Goal: Task Accomplishment & Management: Manage account settings

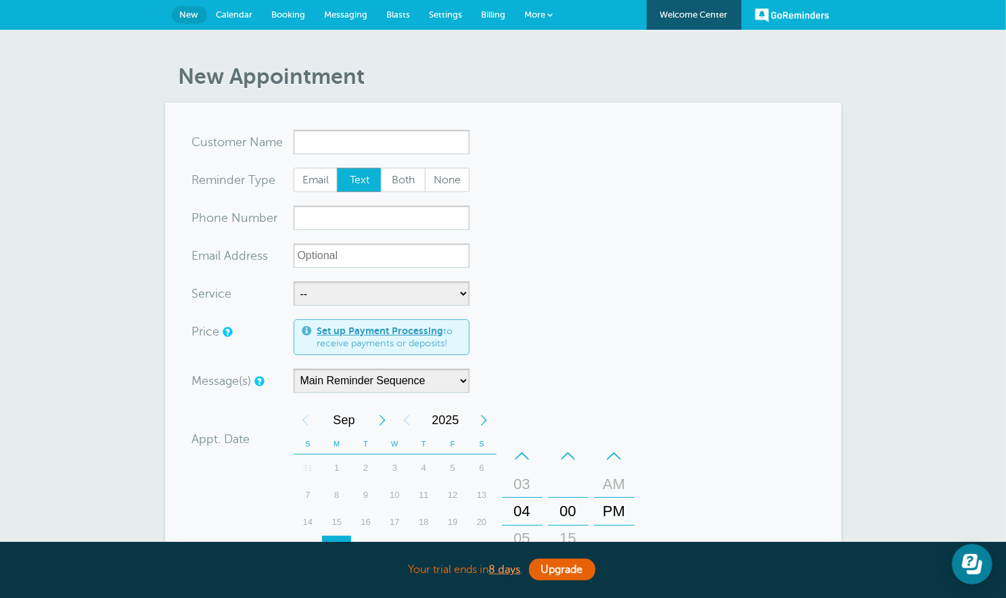
click at [356, 17] on span "Messaging" at bounding box center [346, 14] width 43 height 10
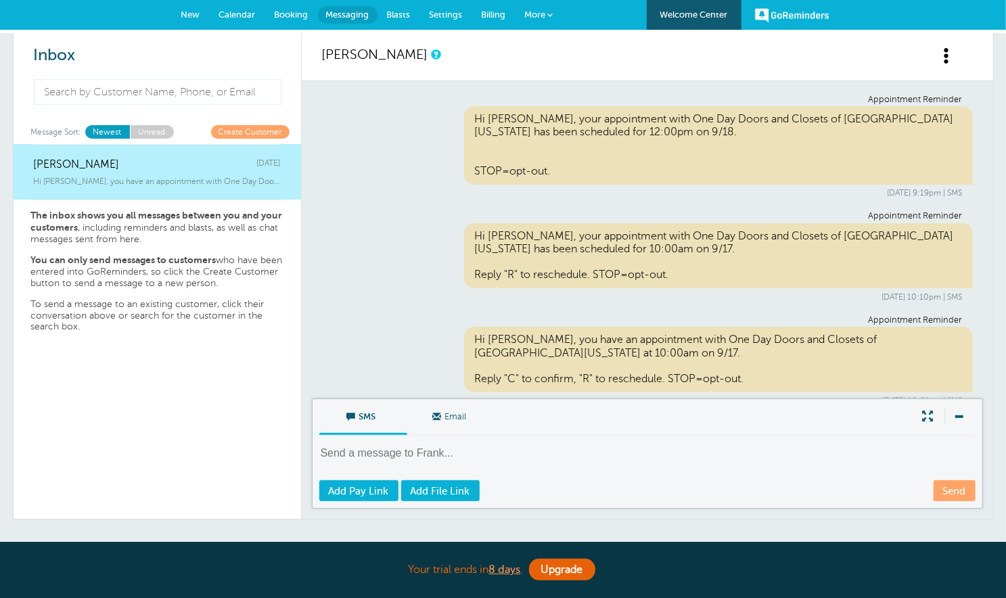
scroll to position [554, 0]
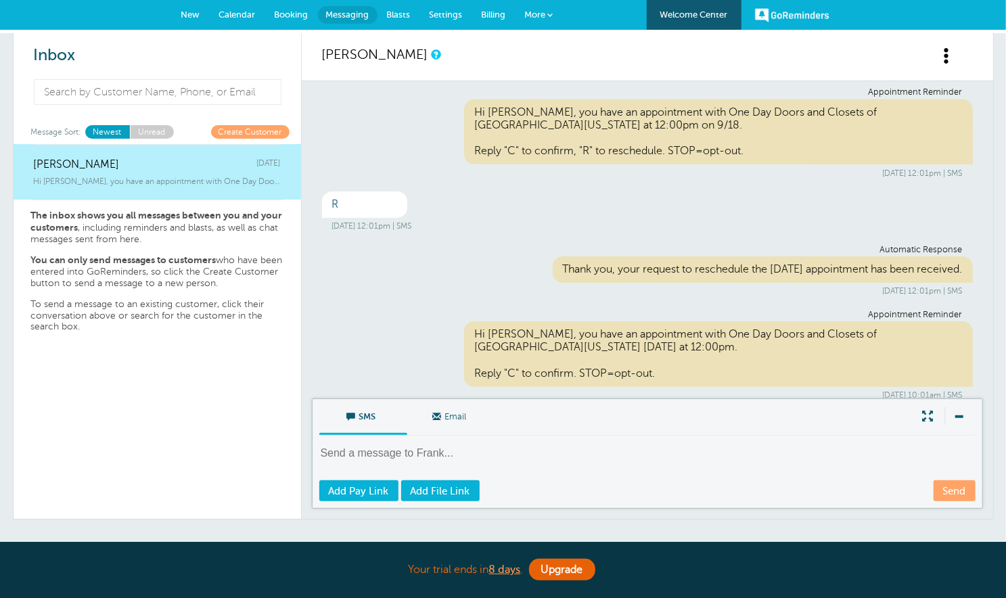
click at [193, 9] on span "New" at bounding box center [190, 14] width 19 height 10
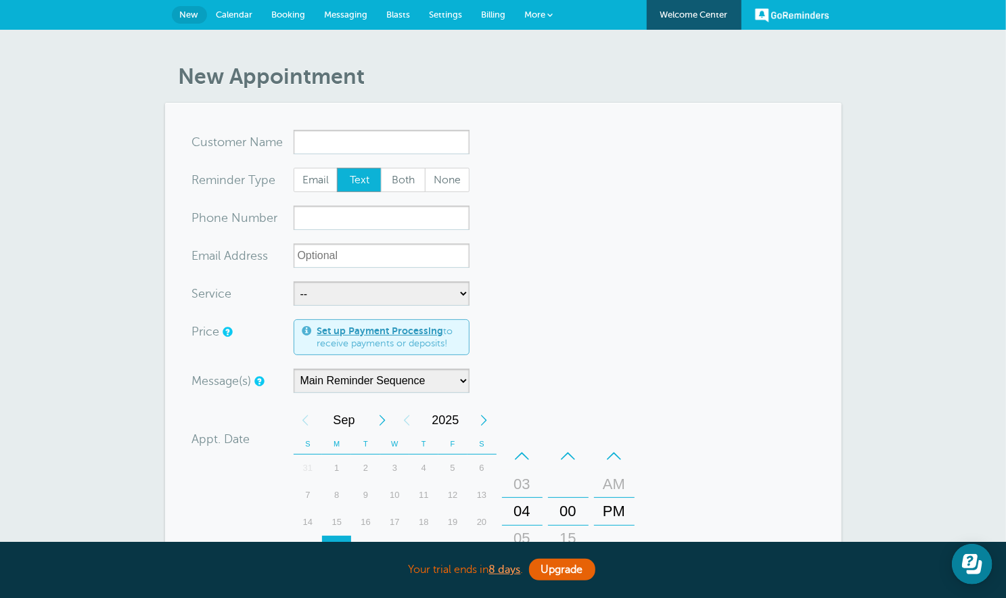
click at [451, 12] on span "Settings" at bounding box center [446, 14] width 33 height 10
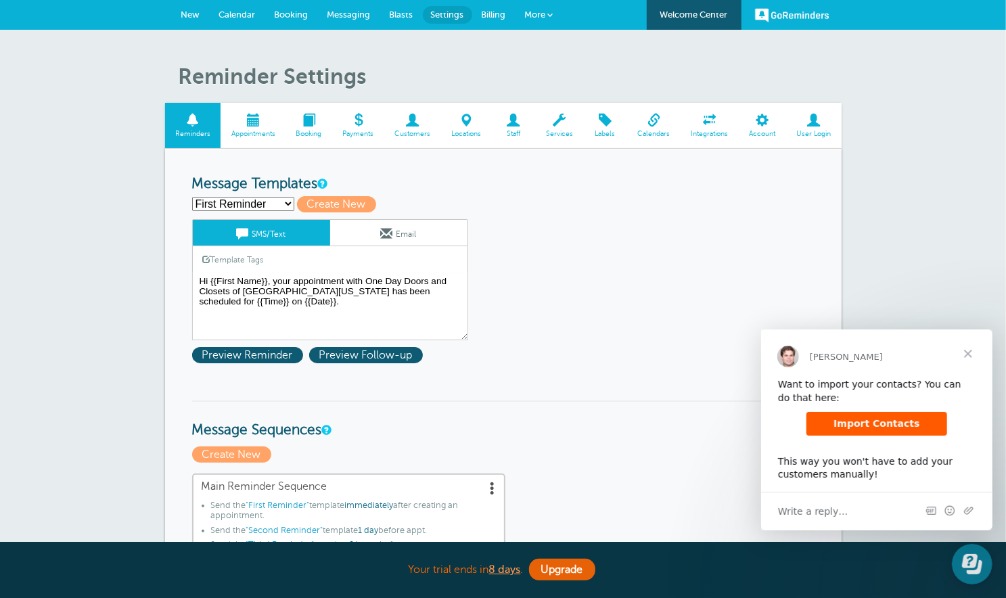
click at [967, 355] on span "Close" at bounding box center [967, 353] width 49 height 49
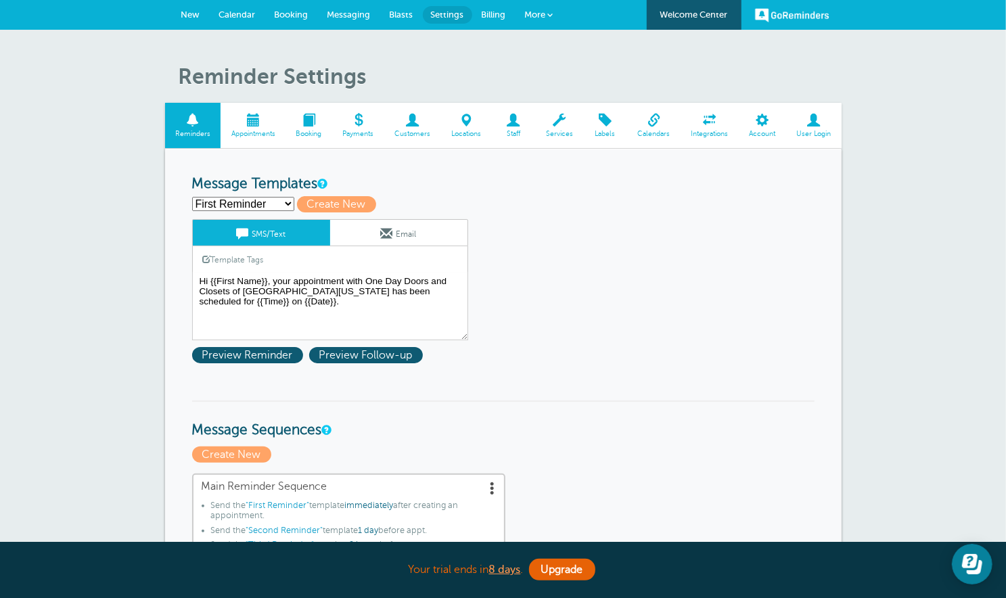
click at [287, 204] on select "First Reminder Second Reminder Third Reminder Create new..." at bounding box center [243, 204] width 102 height 14
select select "161717"
click at [192, 197] on select "First Reminder Second Reminder Third Reminder Create new..." at bounding box center [243, 204] width 102 height 14
type input "Second Reminder"
type textarea "Hi {{First Name}}, you have an appointment with One Day Doors and Closets of Ce…"
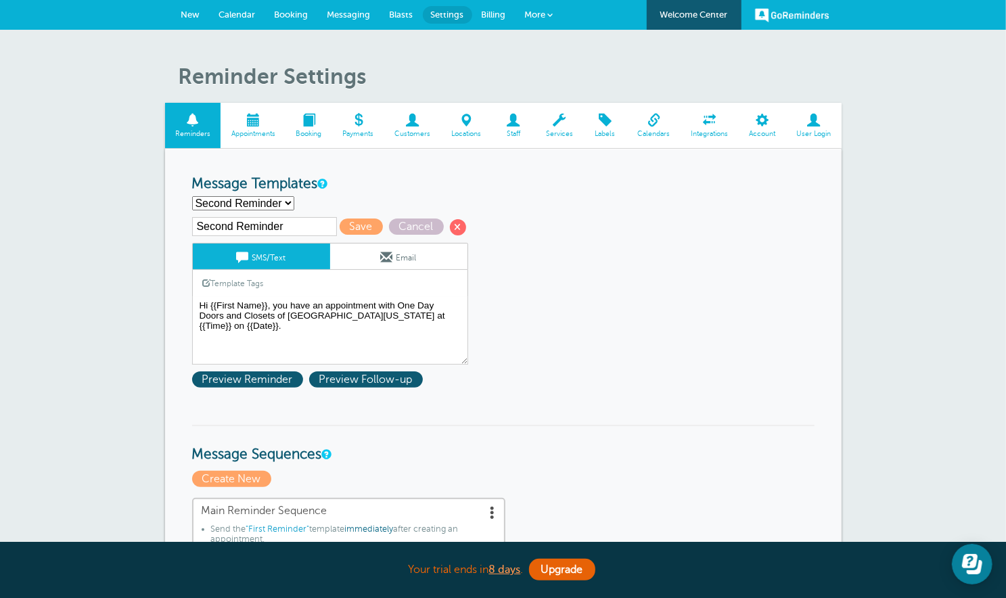
click at [288, 201] on select "First Reminder Second Reminder Third Reminder Create new..." at bounding box center [243, 203] width 102 height 14
select select "161718"
click at [192, 196] on select "First Reminder Second Reminder Third Reminder Create new..." at bounding box center [243, 203] width 102 height 14
type input "Third Reminder"
type textarea "Hi {{First Name}}, you have an appointment with One Day Doors and Closets of Ce…"
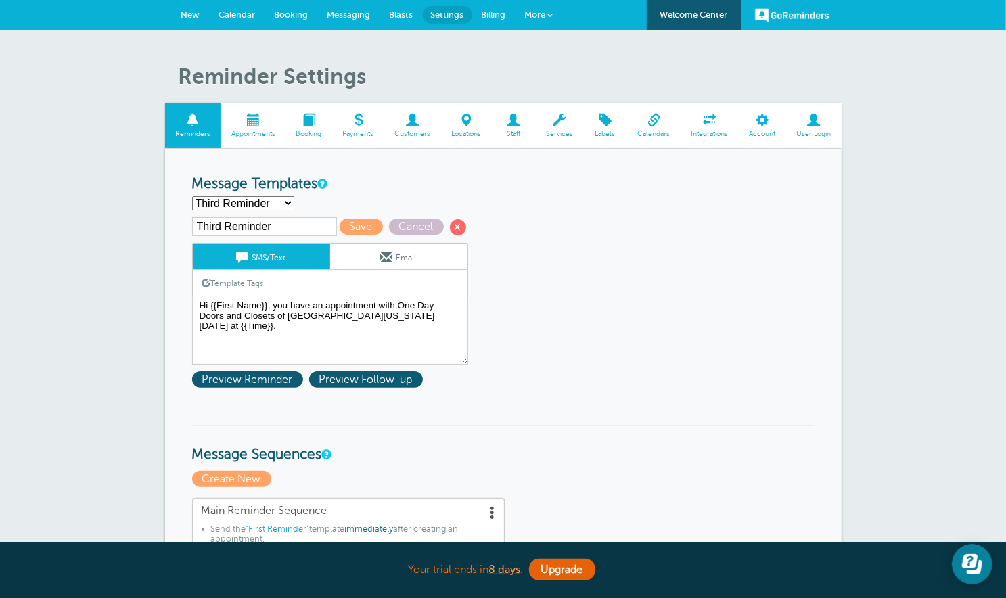
click at [304, 201] on div "First Reminder Second Reminder Third Reminder Create new... Create New" at bounding box center [503, 203] width 622 height 14
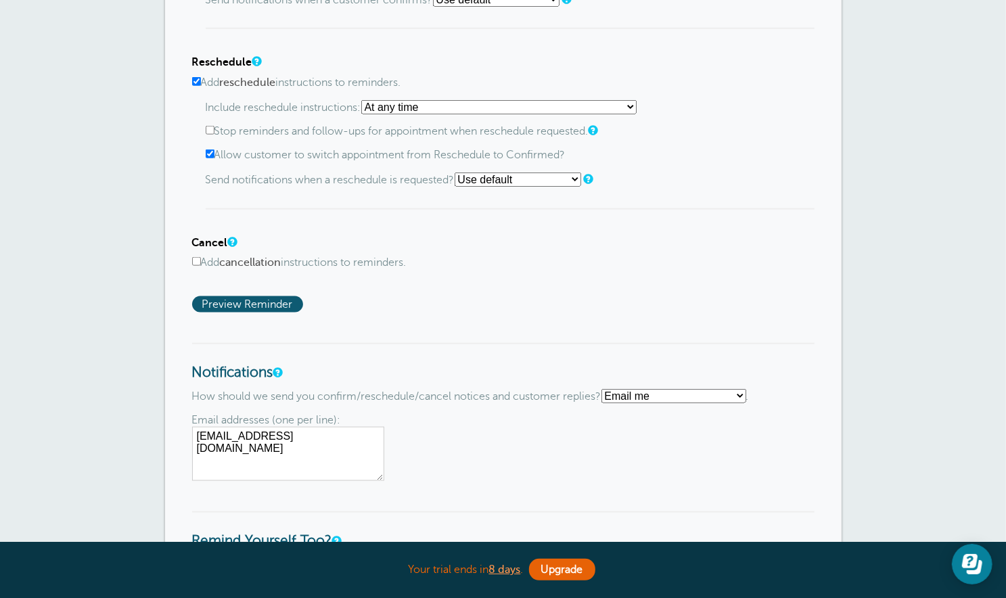
scroll to position [859, 0]
click at [745, 396] on select "Text me Email me Don't send me notifications" at bounding box center [673, 395] width 145 height 14
click at [608, 388] on select "Text me Email me Don't send me notifications" at bounding box center [673, 395] width 145 height 14
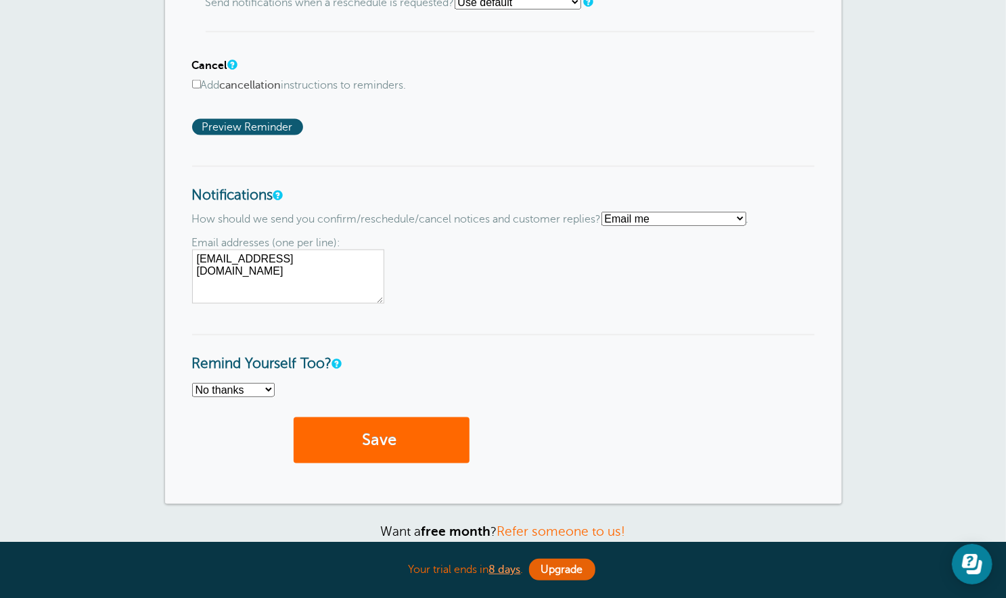
scroll to position [1043, 0]
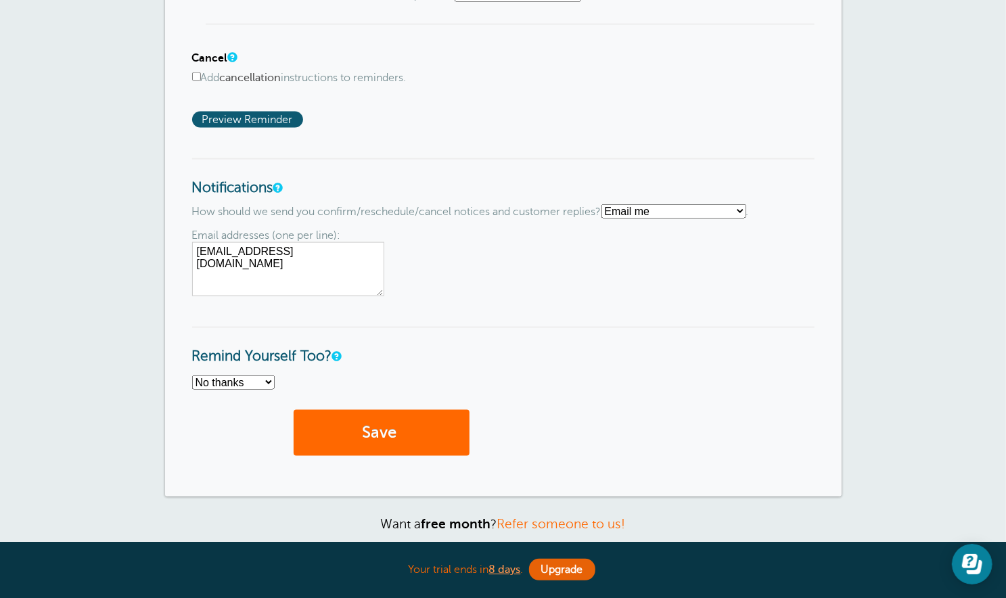
click at [269, 382] on select "No thanks Yes, text me Yes, email me" at bounding box center [233, 382] width 83 height 14
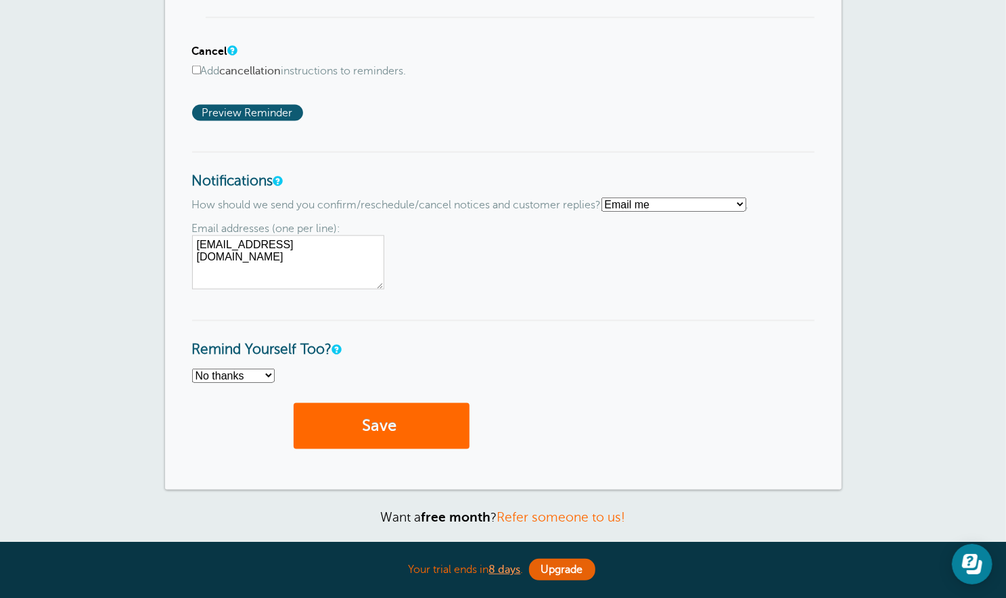
scroll to position [1051, 0]
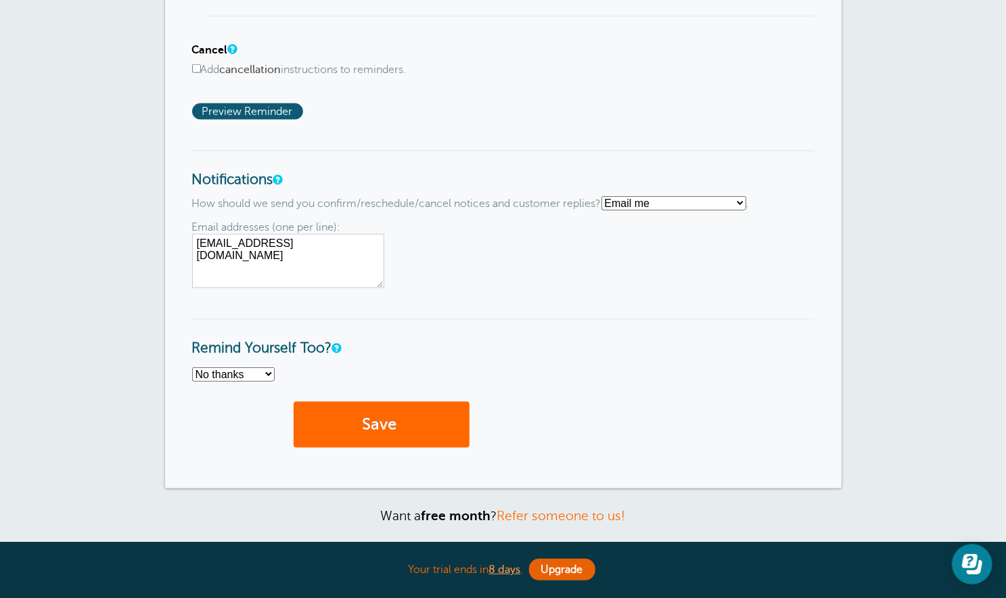
click at [350, 242] on textarea "Info@onedaycentralflorida.com" at bounding box center [288, 261] width 192 height 54
click at [212, 259] on textarea "Info@onedaycentralflorida.com" at bounding box center [288, 261] width 192 height 54
click at [199, 260] on textarea "Info@onedaycentralflorida.com" at bounding box center [288, 261] width 192 height 54
click at [352, 240] on textarea "Info@onedaycentralflorida.com" at bounding box center [288, 261] width 192 height 54
drag, startPoint x: 353, startPoint y: 255, endPoint x: 193, endPoint y: 264, distance: 159.9
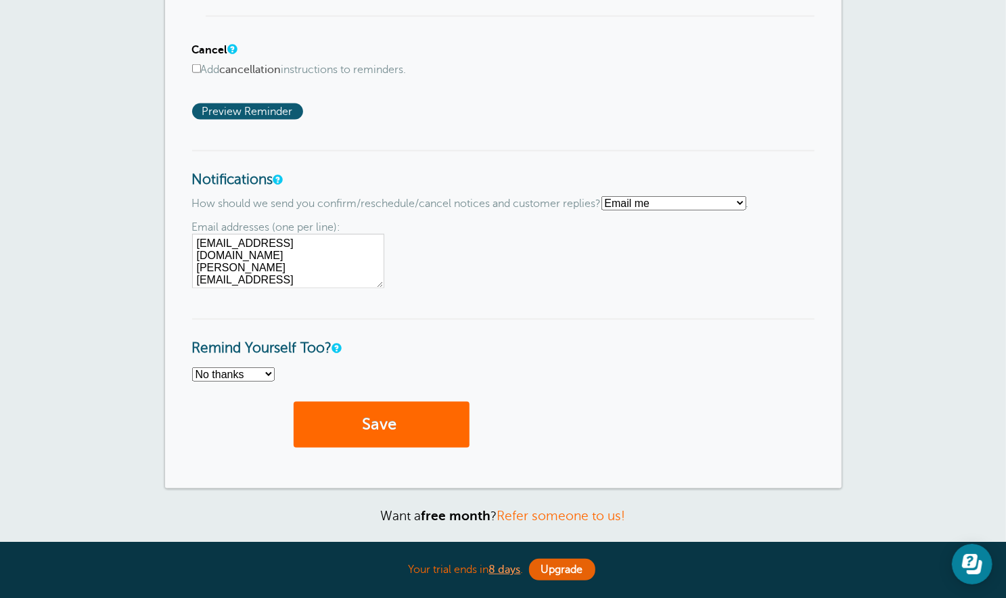
click at [193, 264] on textarea "Info@onedaycentralflorida.com" at bounding box center [288, 261] width 192 height 54
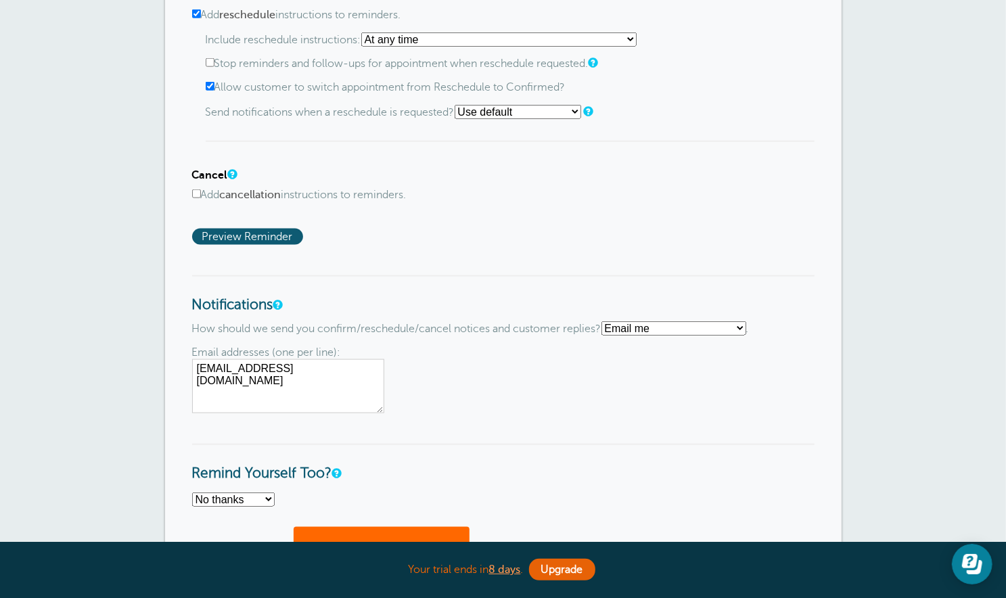
scroll to position [907, 0]
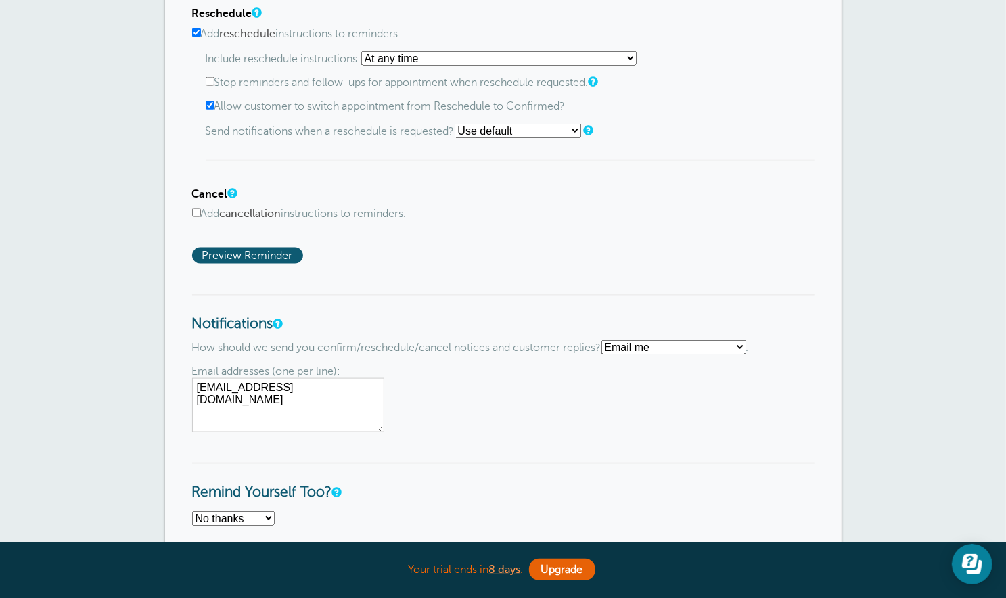
type textarea "Info@onedaycentralflorida.com"
click at [198, 213] on input "Add cancellation instructions to reminders." at bounding box center [196, 212] width 9 height 9
checkbox input "true"
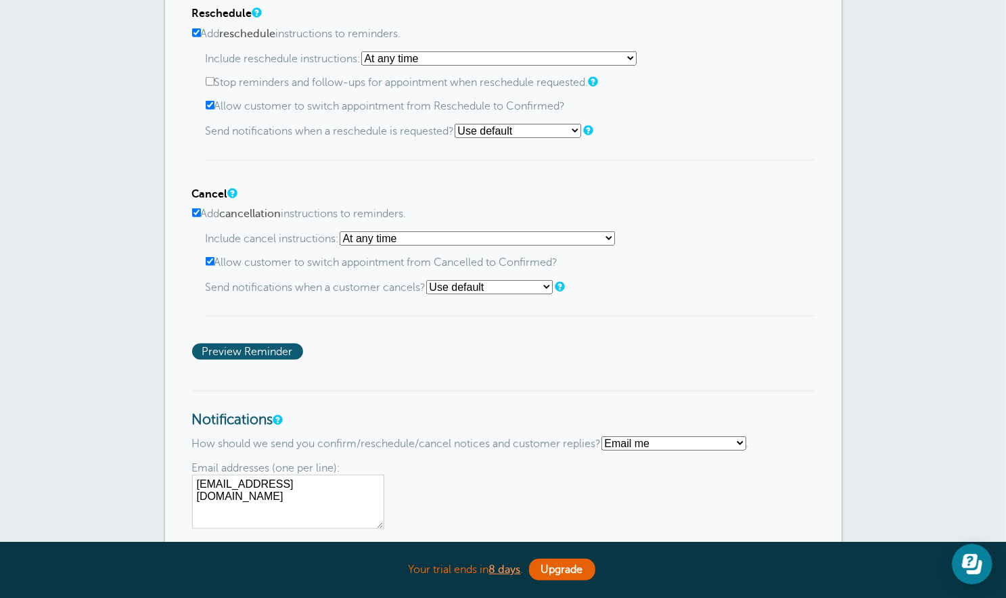
click at [615, 240] on select "At any time If reminder more than 1 day away from appointment If reminder more …" at bounding box center [477, 238] width 275 height 14
click at [344, 231] on select "At any time If reminder more than 1 day away from appointment If reminder more …" at bounding box center [477, 238] width 275 height 14
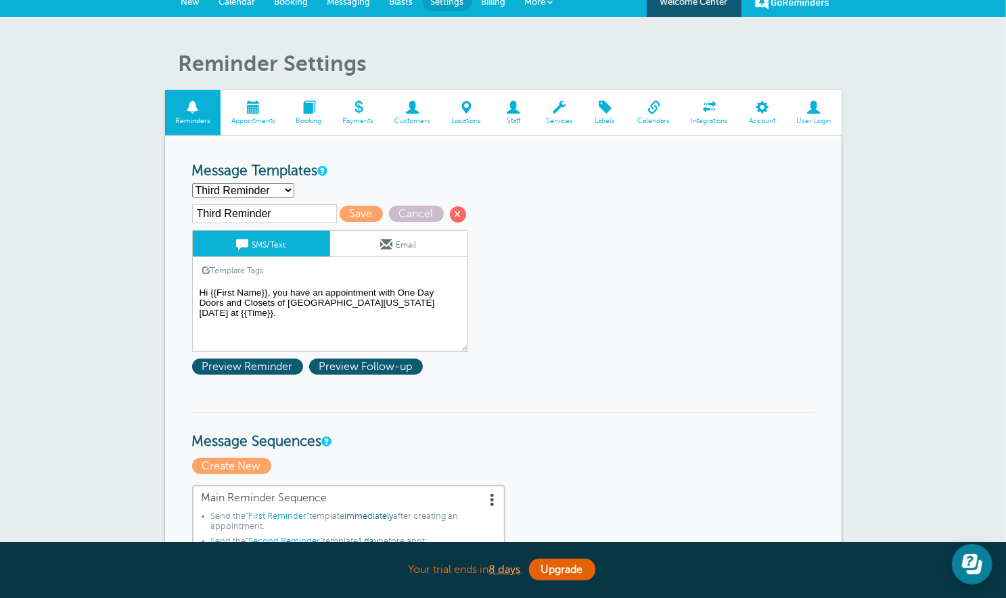
scroll to position [0, 0]
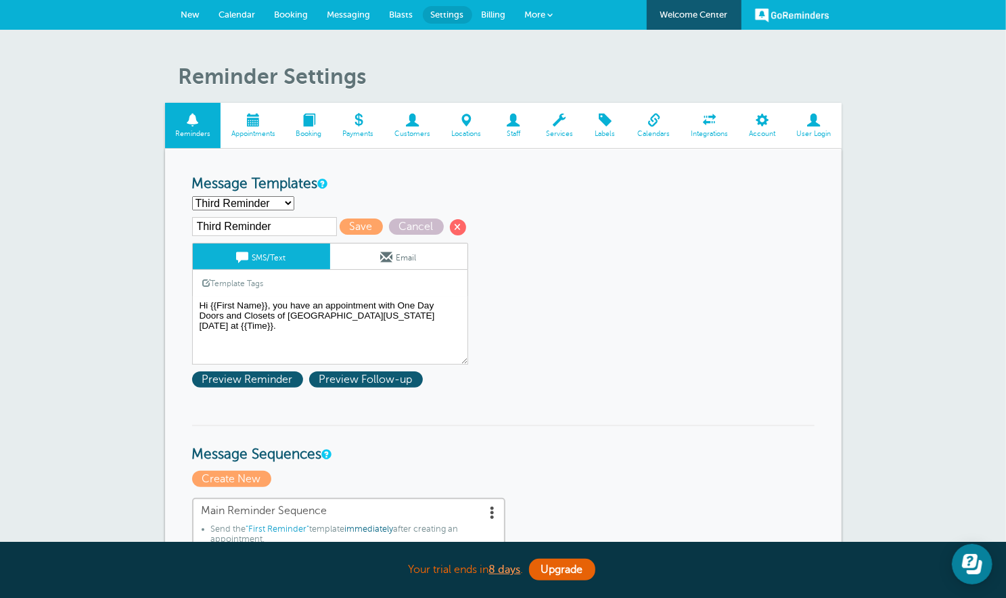
click at [259, 122] on span at bounding box center [253, 120] width 65 height 13
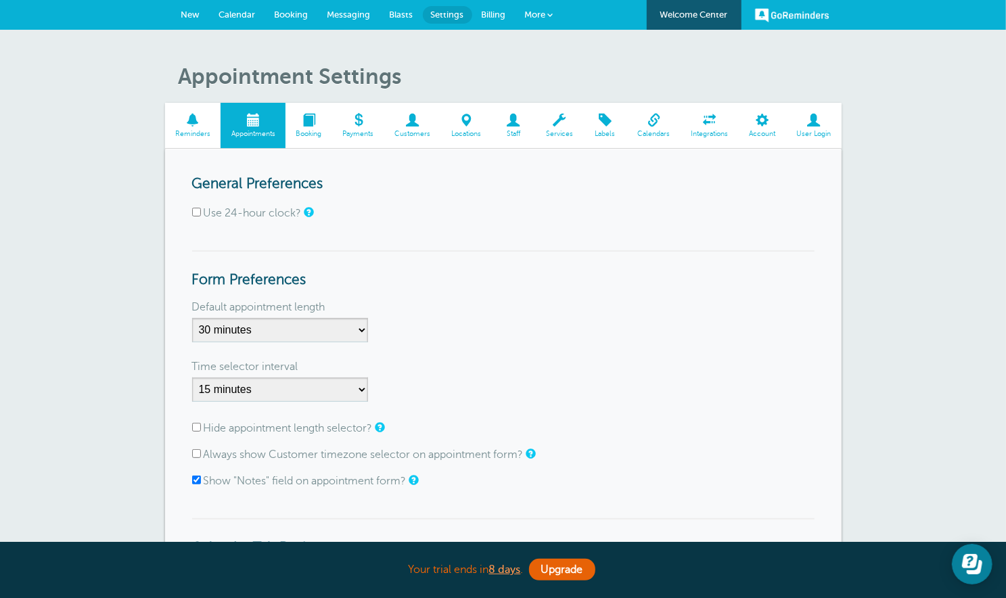
click at [325, 132] on span "Booking" at bounding box center [308, 134] width 33 height 8
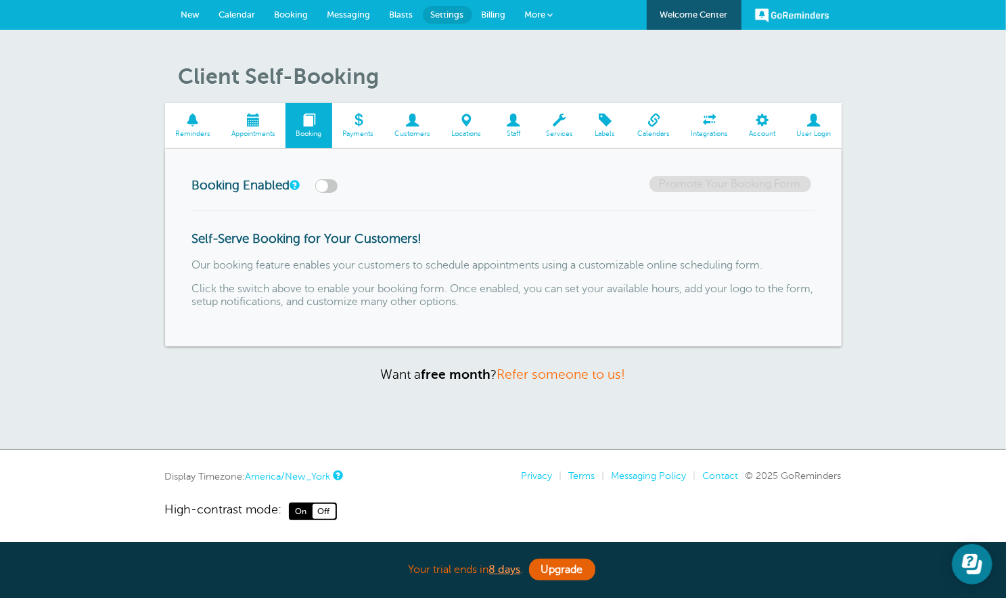
click at [368, 132] on span "Payments" at bounding box center [358, 134] width 39 height 8
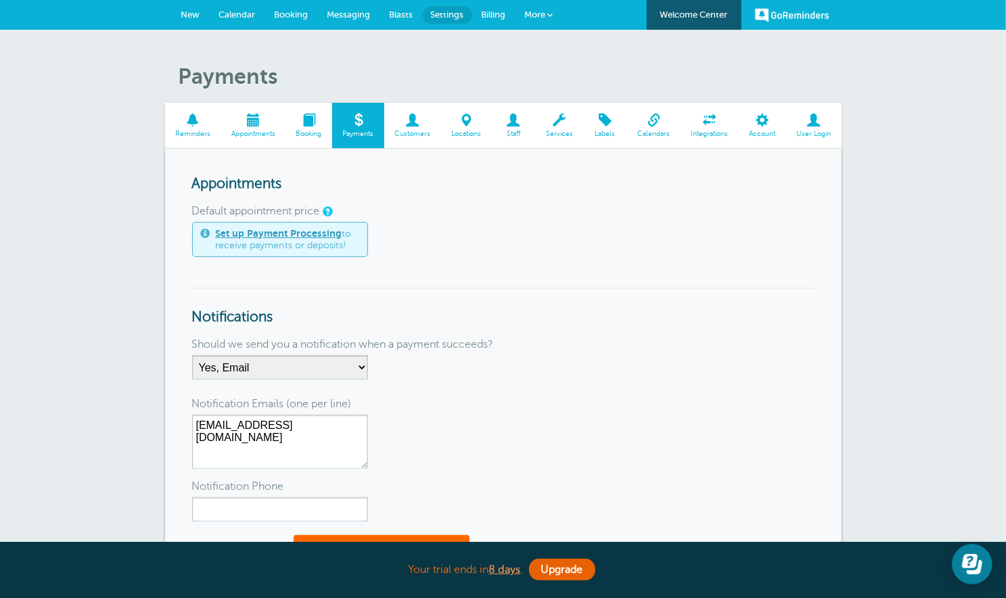
click at [415, 131] on span "Customers" at bounding box center [412, 134] width 43 height 8
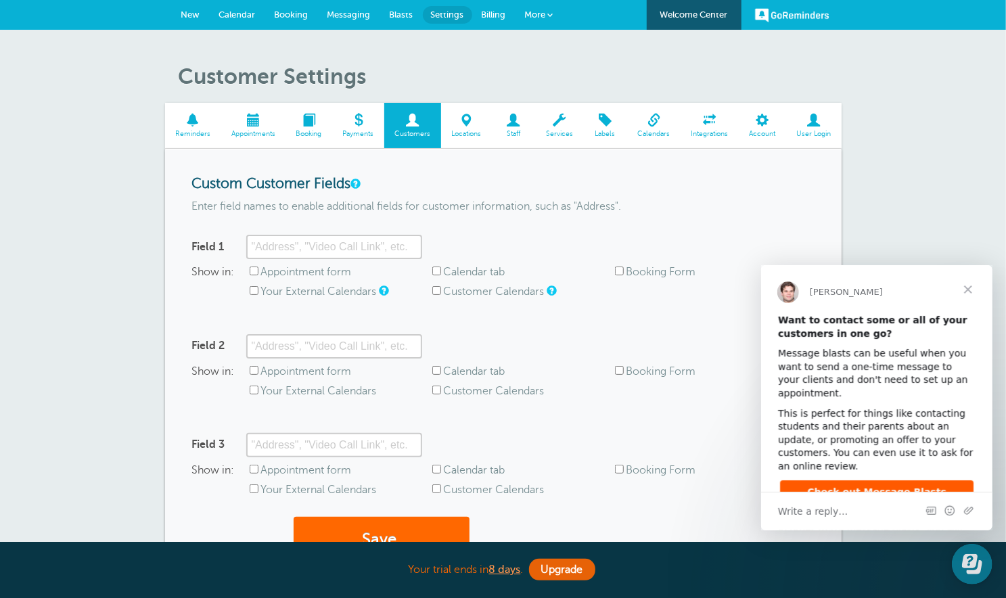
click at [970, 288] on span "Close" at bounding box center [967, 289] width 49 height 49
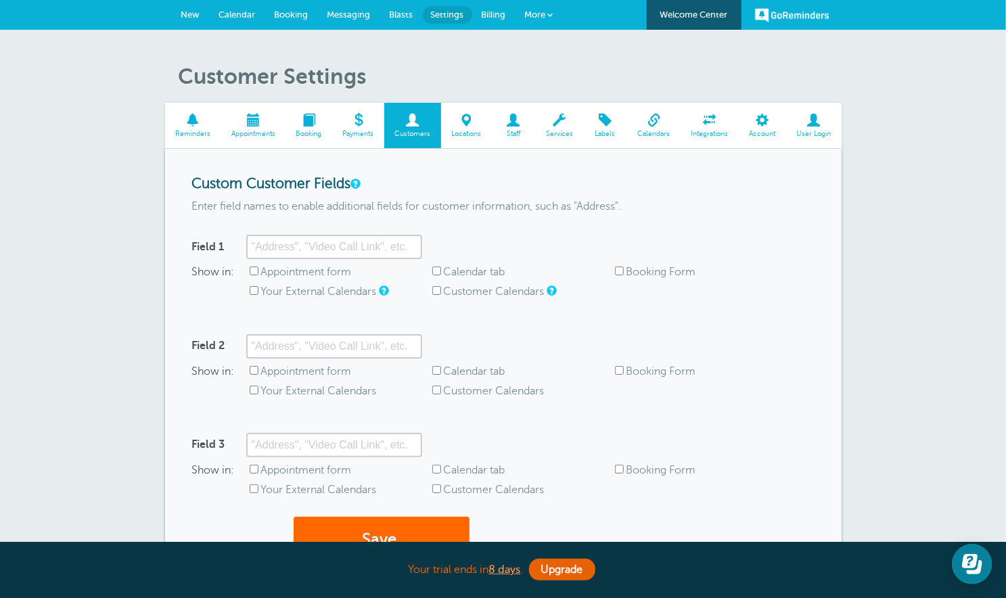
click at [467, 123] on span at bounding box center [466, 120] width 51 height 13
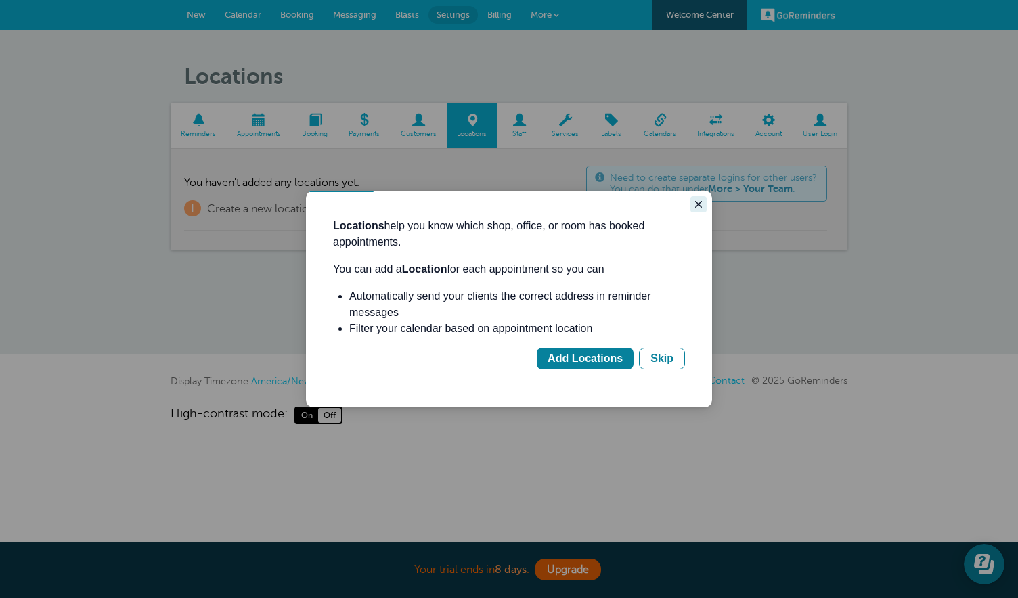
click at [700, 207] on icon "Close guide" at bounding box center [698, 204] width 11 height 11
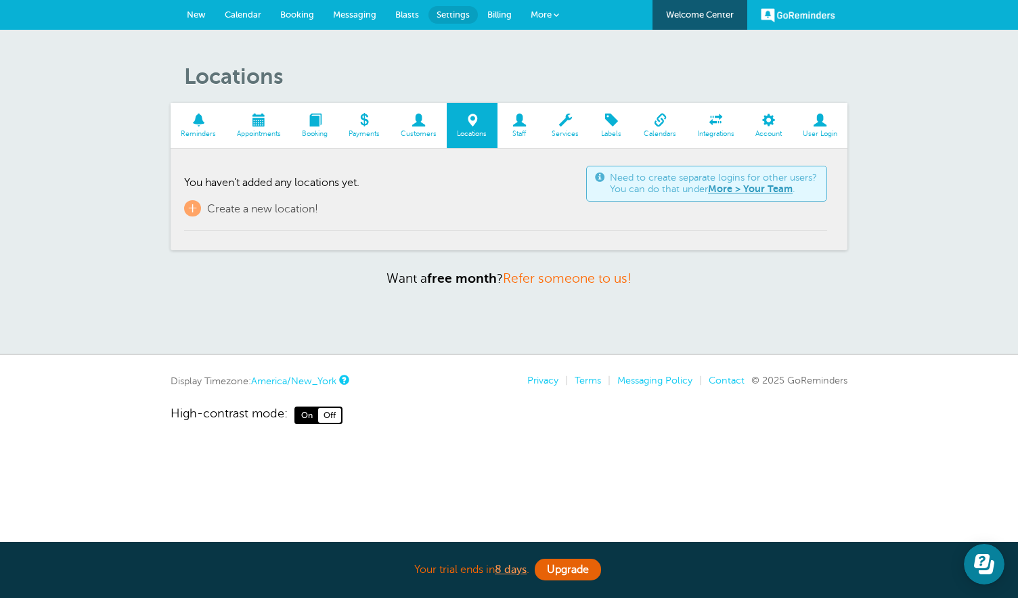
click at [522, 132] on span "Staff" at bounding box center [519, 134] width 30 height 8
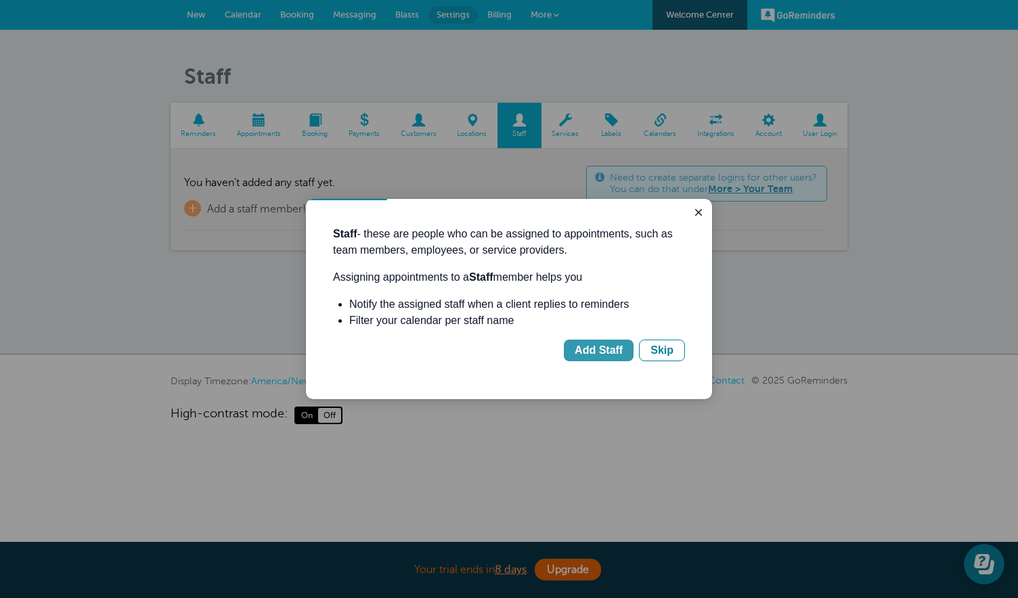
click at [606, 352] on div "Add Staff" at bounding box center [598, 350] width 48 height 16
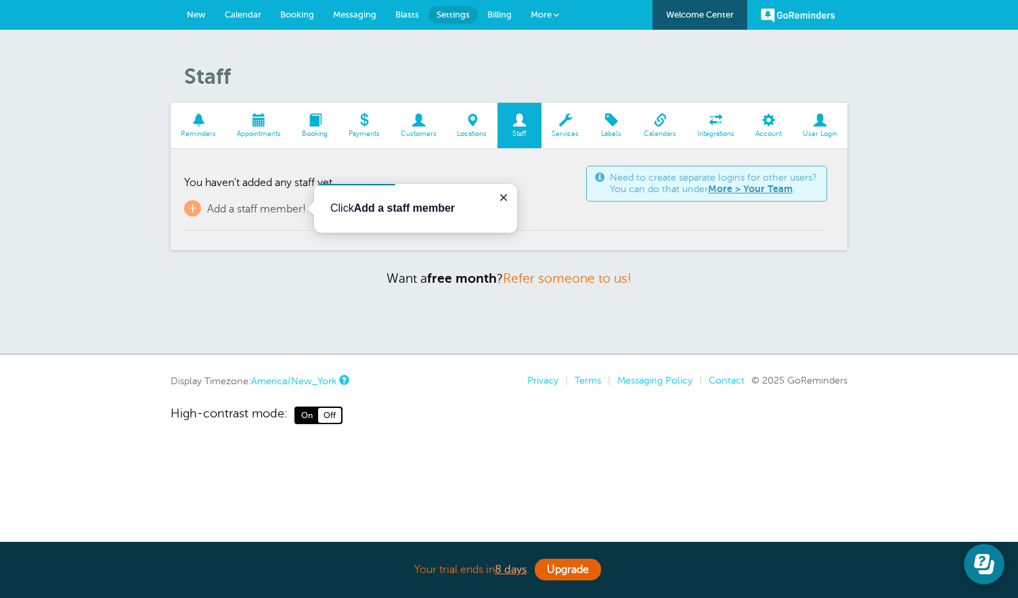
click at [377, 210] on b "Add a staff member" at bounding box center [404, 208] width 101 height 12
click at [193, 202] on span "+" at bounding box center [192, 208] width 17 height 16
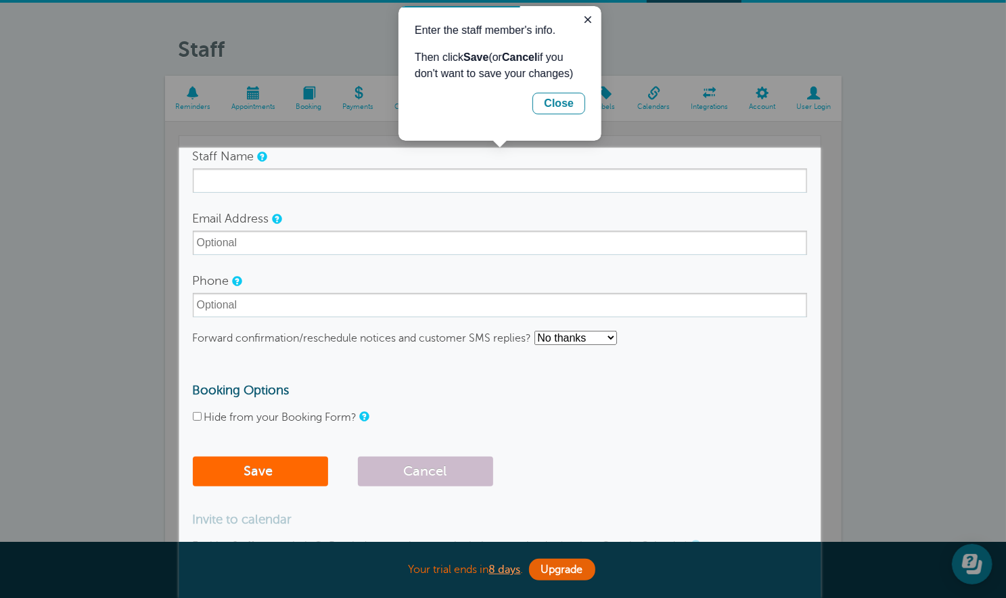
scroll to position [35, 0]
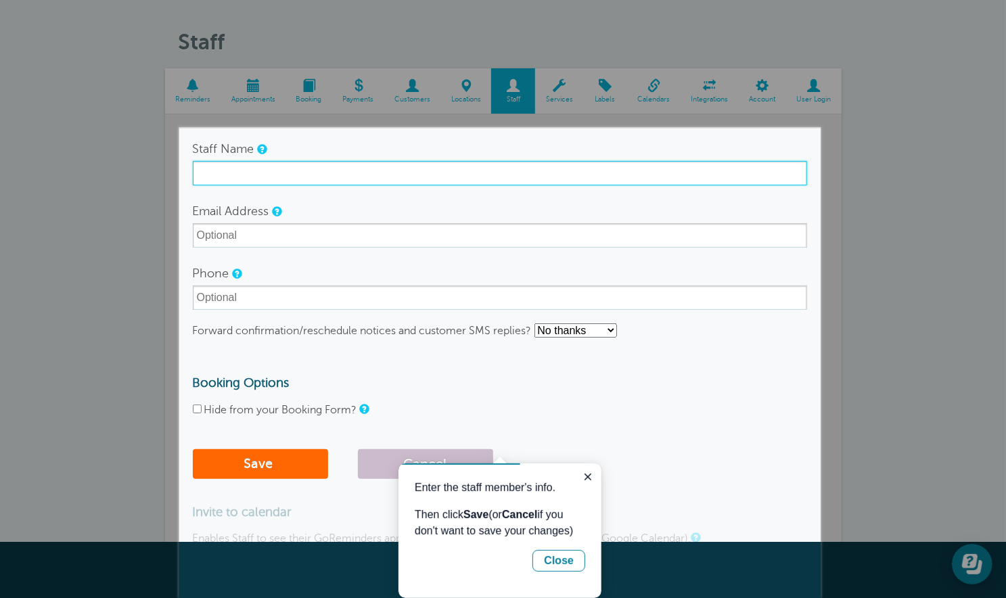
click at [240, 173] on input "Staff Name" at bounding box center [500, 173] width 614 height 24
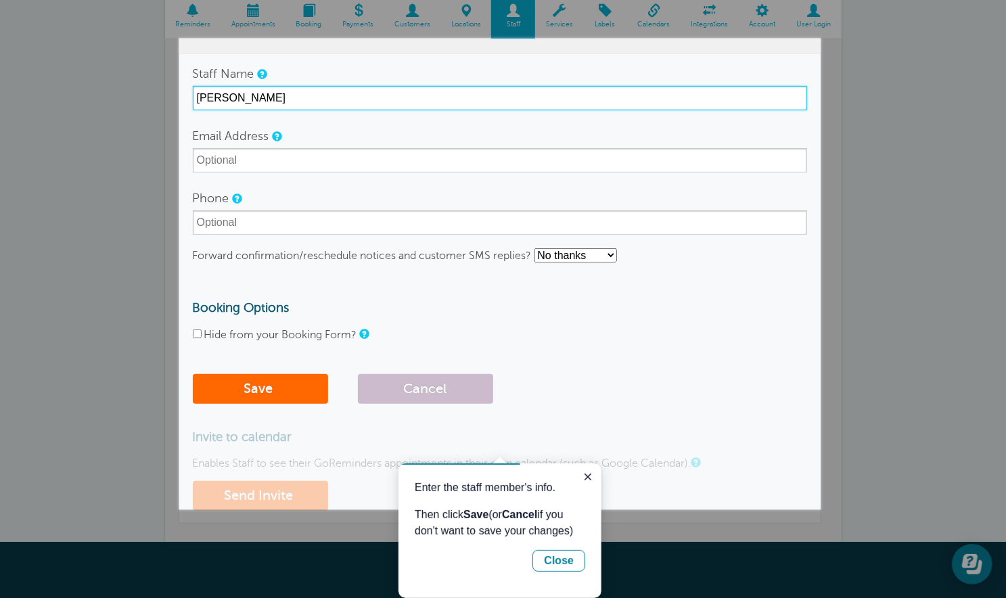
scroll to position [126, 0]
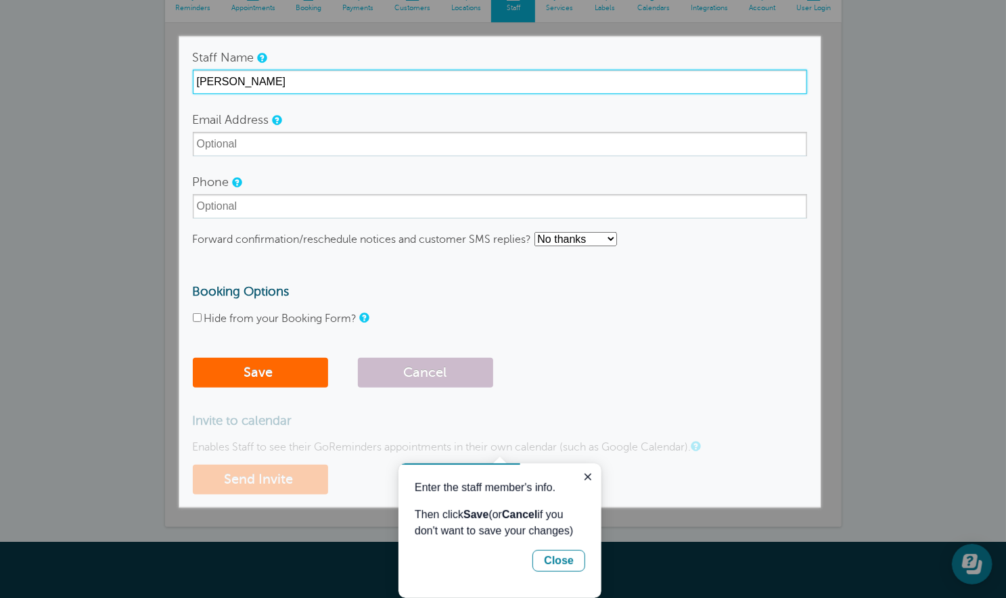
type input "Lisa Polhill"
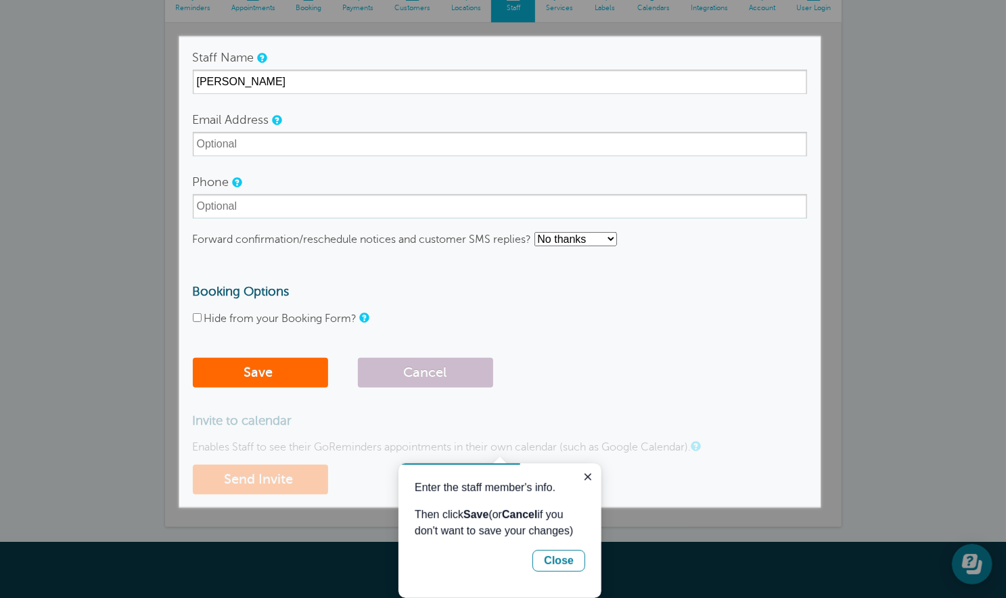
click at [612, 239] on select "No thanks Yes, text me Yes, email me" at bounding box center [575, 239] width 83 height 14
select select "3"
click at [535, 232] on select "No thanks Yes, text me Yes, email me" at bounding box center [575, 239] width 83 height 14
click at [610, 238] on select "No thanks Yes, text me Yes, email me" at bounding box center [575, 239] width 83 height 14
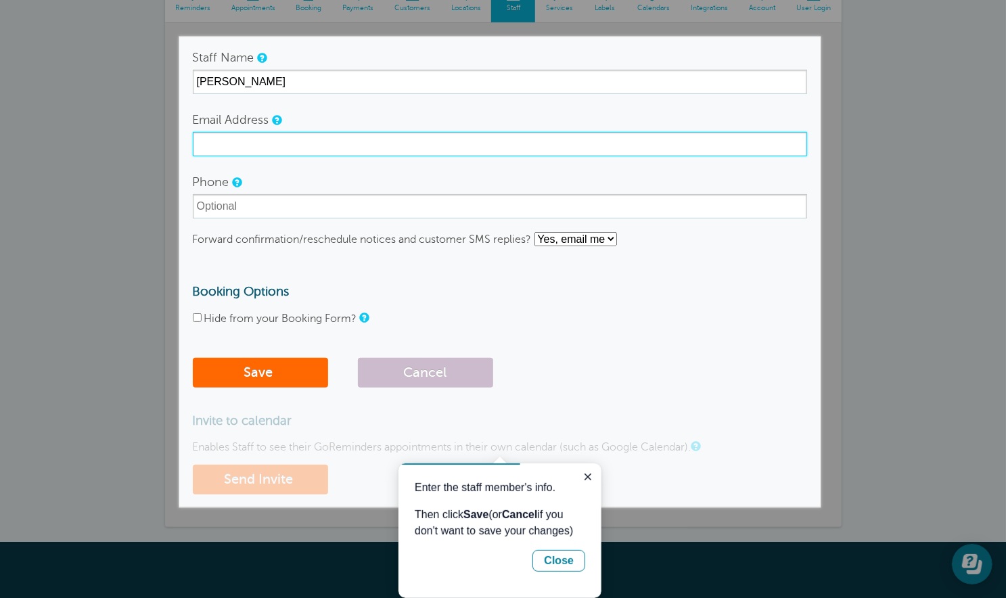
click at [230, 137] on input "Email Address" at bounding box center [500, 144] width 614 height 24
type input "Lisa@onedaycentralflorida.com"
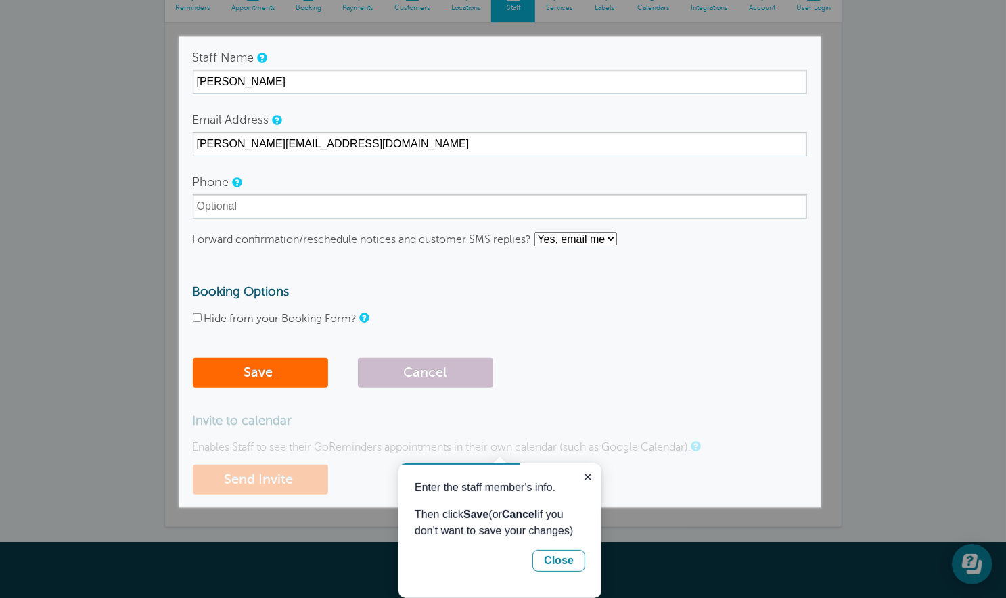
click at [196, 319] on input "Hide from your Booking Form?" at bounding box center [197, 317] width 9 height 9
checkbox input "true"
click at [248, 371] on button "Save" at bounding box center [260, 373] width 135 height 30
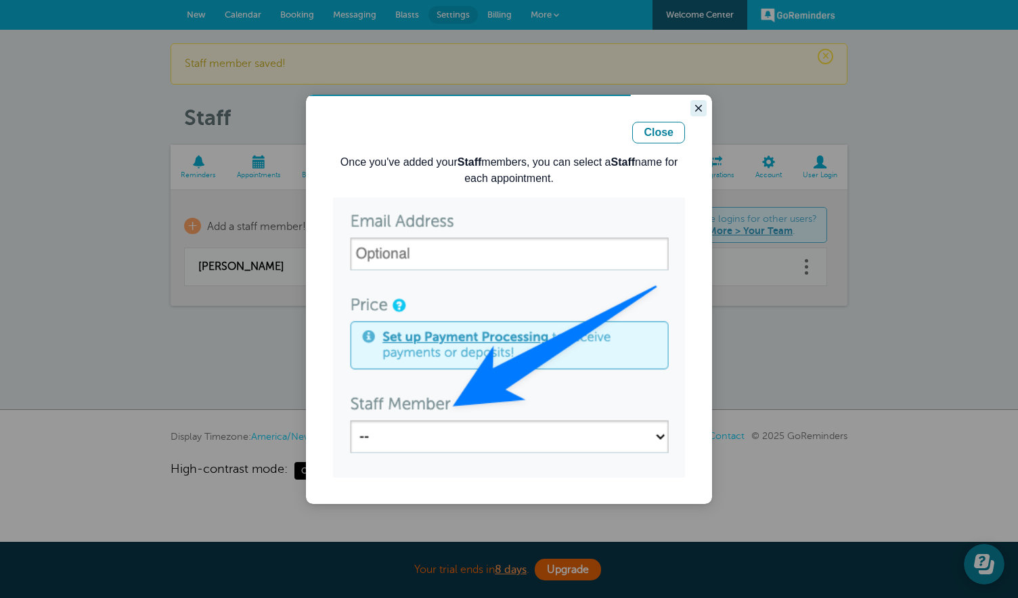
click at [700, 106] on icon "Close guide" at bounding box center [698, 108] width 7 height 7
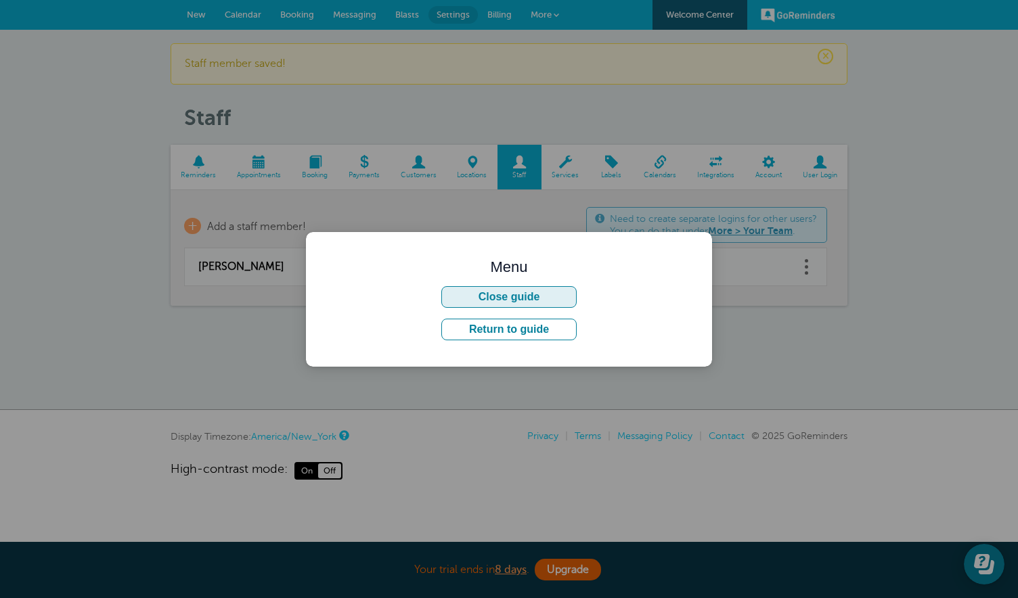
click at [537, 296] on button "Close guide" at bounding box center [508, 297] width 135 height 22
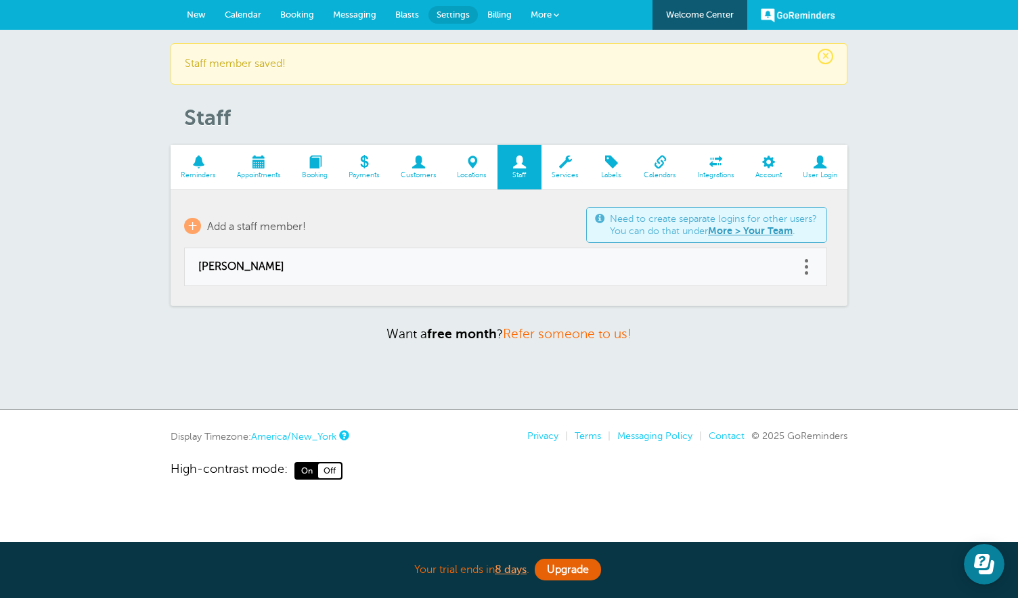
click at [566, 165] on span at bounding box center [565, 162] width 48 height 13
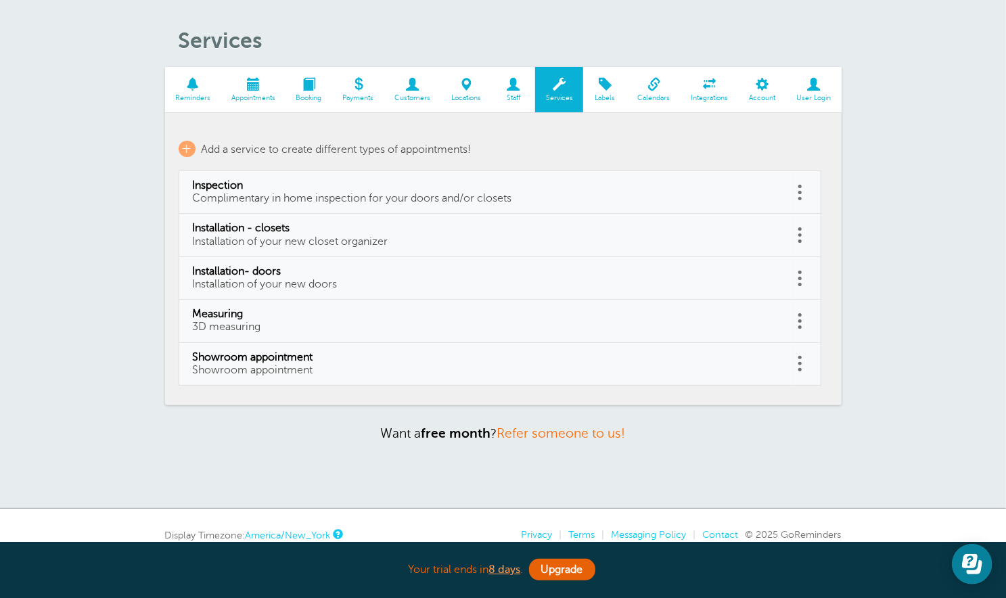
scroll to position [37, 0]
click at [800, 362] on span at bounding box center [799, 362] width 3 height 3
click at [790, 401] on section "Reminders Appointments Booking Payments Customers Locations Staff Services Labe…" at bounding box center [503, 235] width 677 height 338
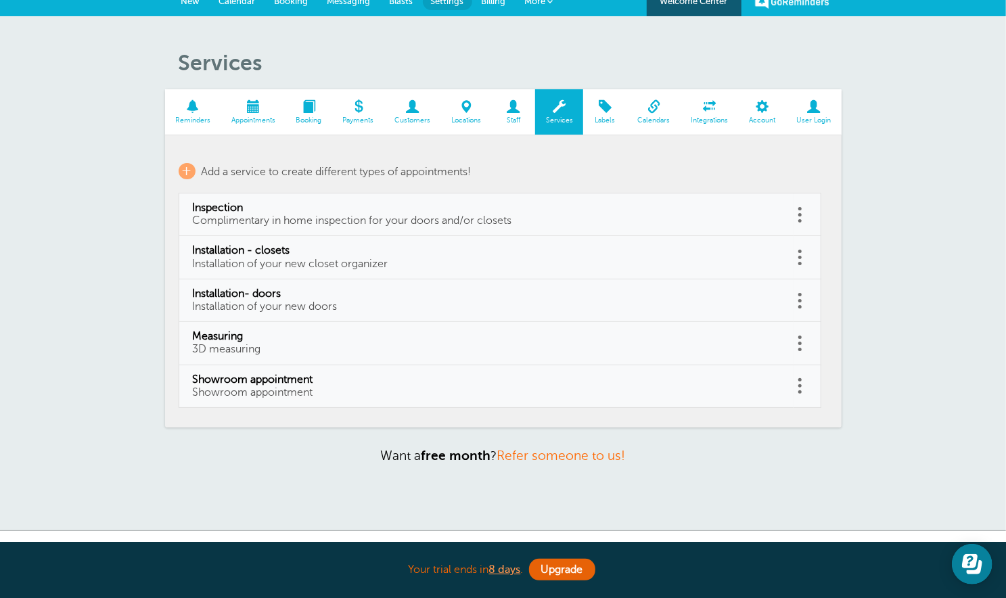
scroll to position [0, 0]
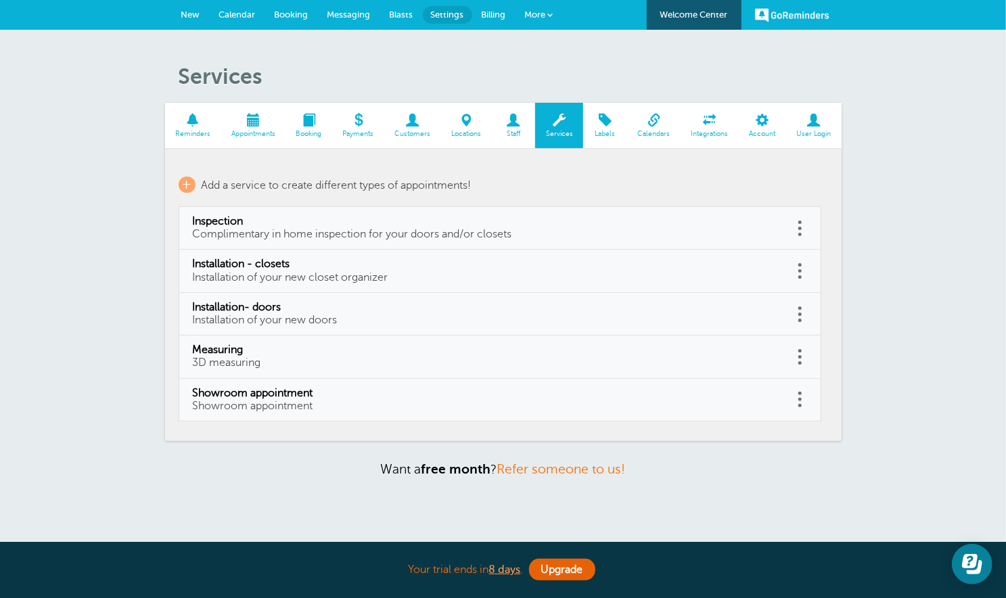
click at [601, 137] on span "Labels" at bounding box center [605, 134] width 30 height 8
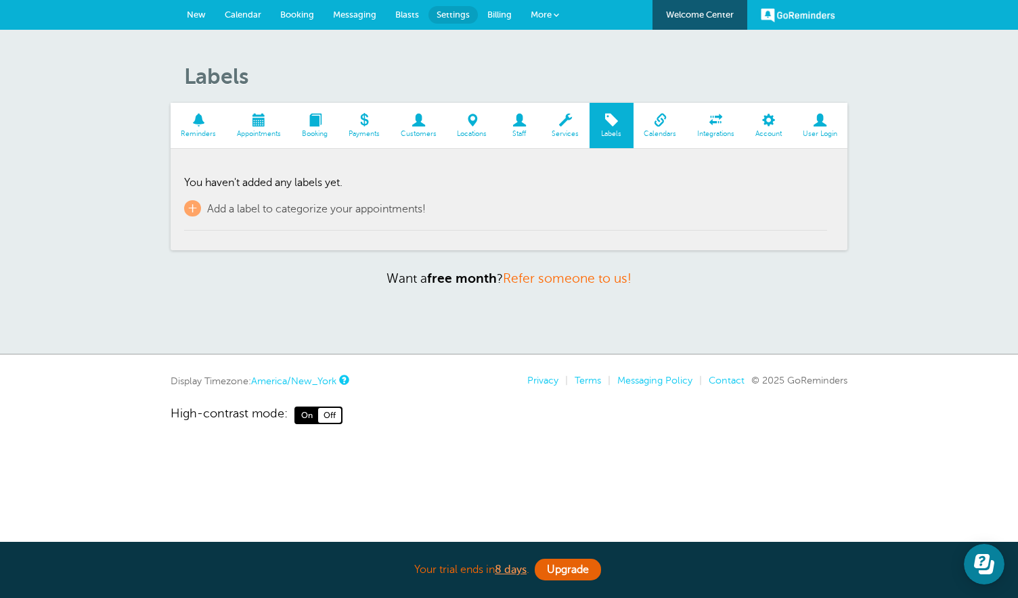
click at [553, 15] on span at bounding box center [555, 14] width 5 height 5
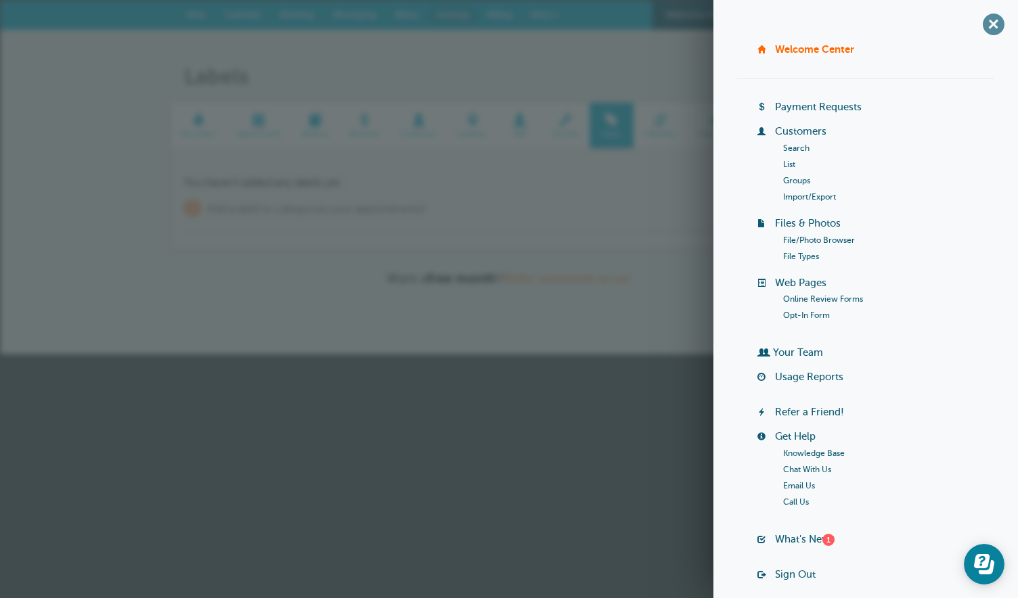
click at [981, 26] on span "+" at bounding box center [993, 24] width 30 height 30
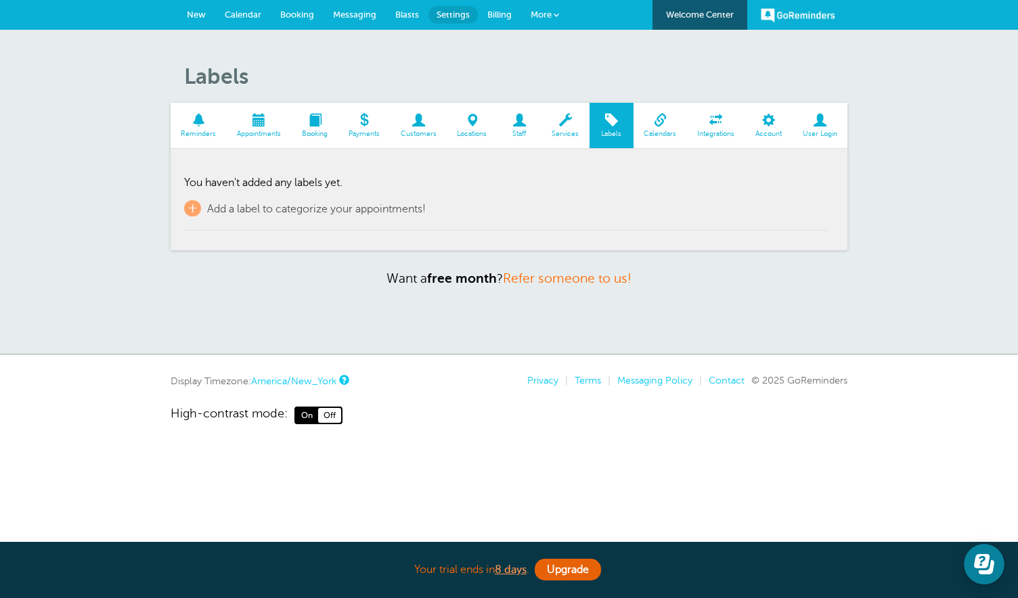
click at [196, 130] on span "Reminders" at bounding box center [198, 134] width 43 height 8
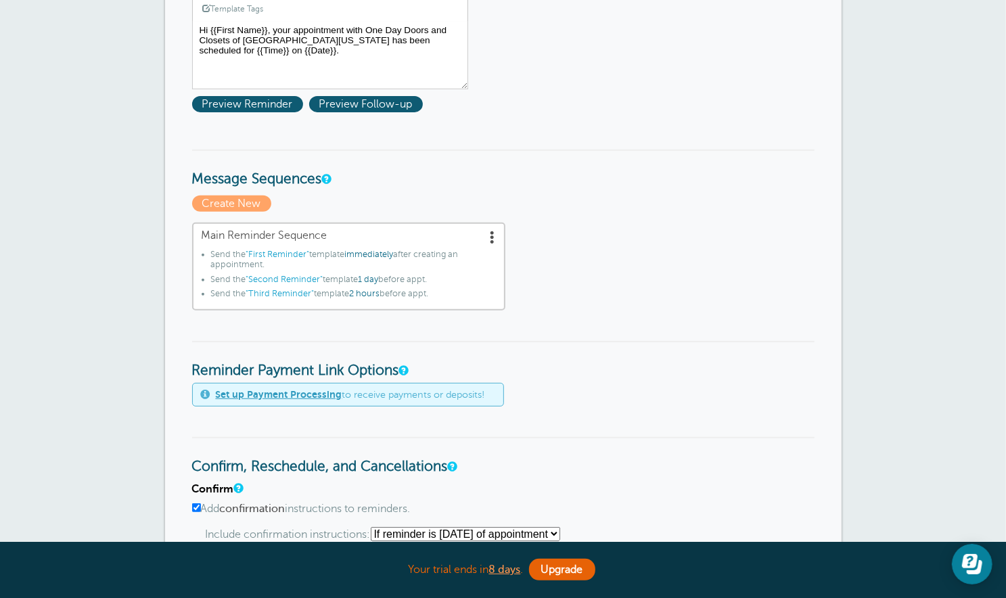
scroll to position [283, 0]
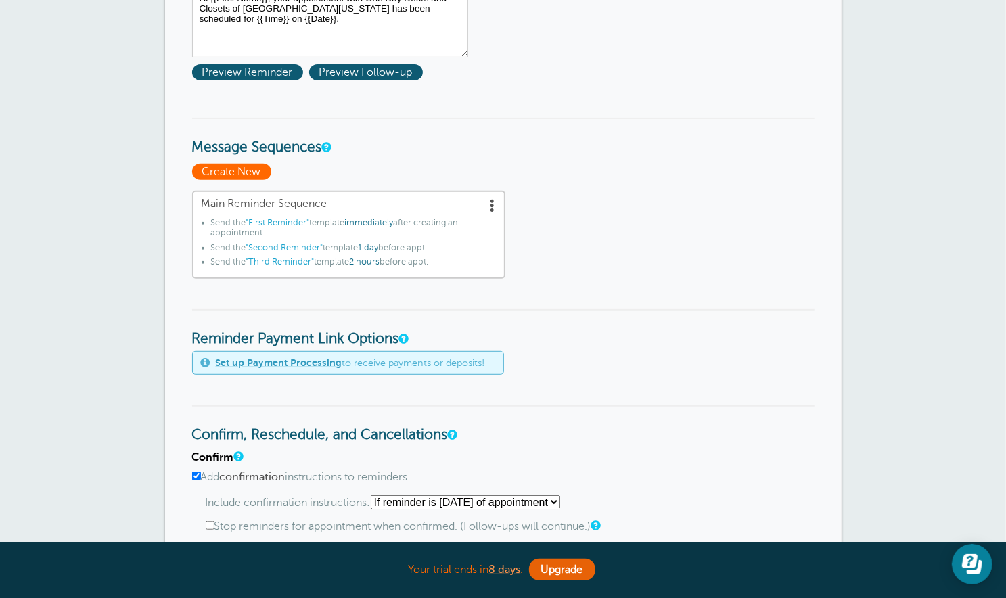
click at [252, 170] on span "Create New" at bounding box center [231, 172] width 79 height 16
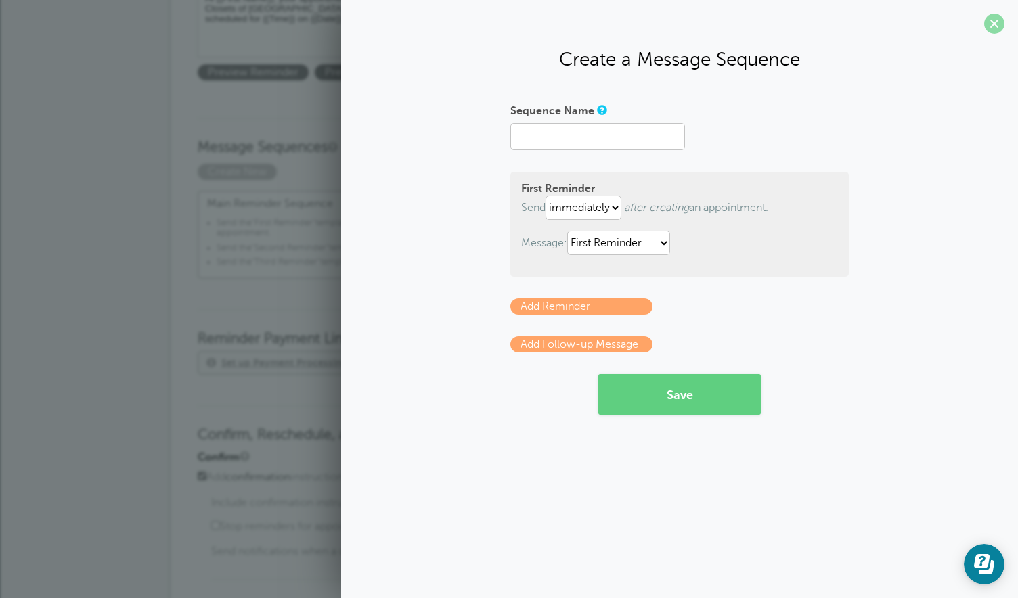
click at [993, 30] on span at bounding box center [994, 24] width 20 height 20
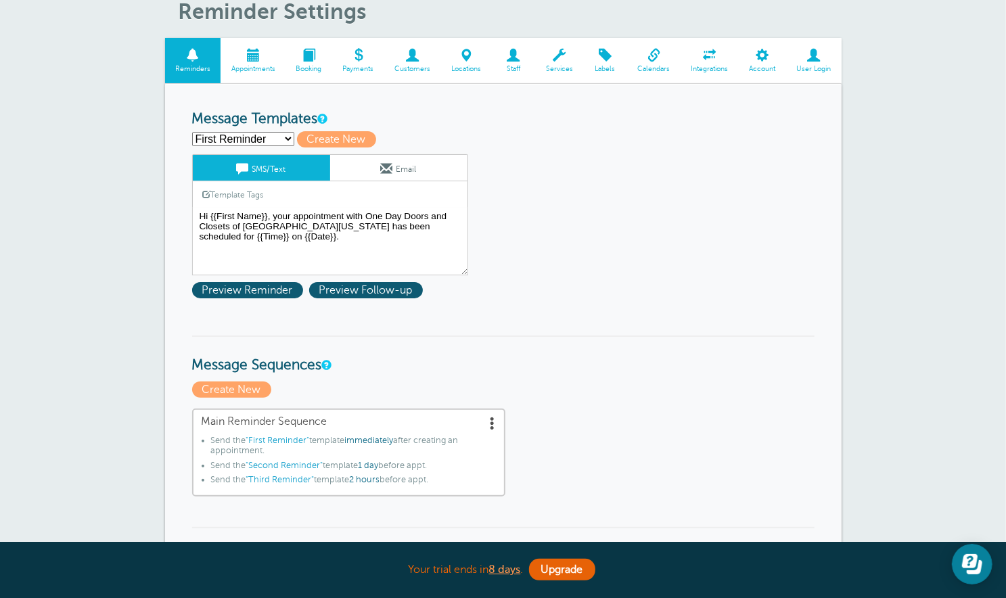
scroll to position [0, 0]
